Goal: Navigation & Orientation: Find specific page/section

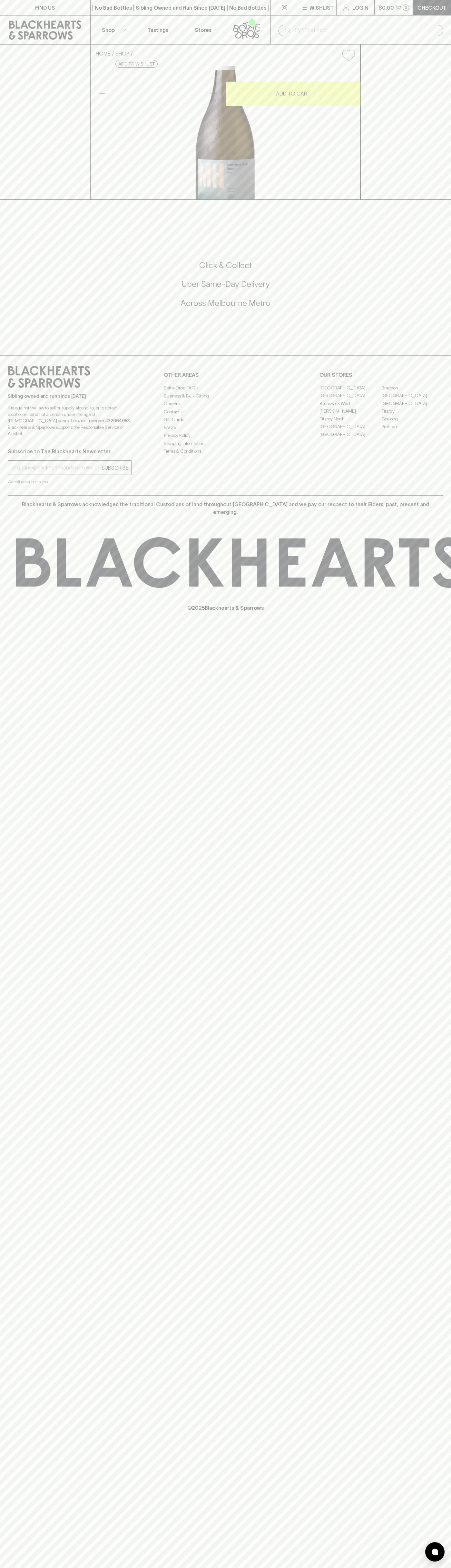
click at [412, 391] on link "Braddon" at bounding box center [412, 388] width 62 height 8
click at [372, 12] on link "Login" at bounding box center [356, 8] width 38 height 15
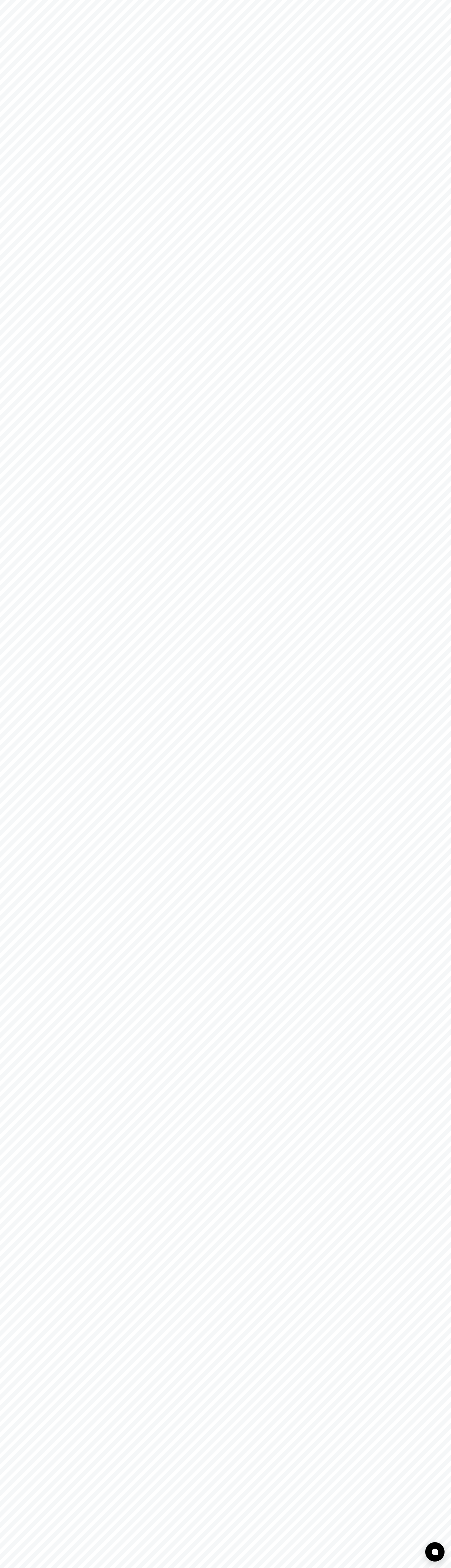
click at [450, 0] on html at bounding box center [225, 0] width 451 height 0
click at [108, 0] on html at bounding box center [225, 0] width 451 height 0
click at [20, 0] on html at bounding box center [225, 0] width 451 height 0
